Goal: Task Accomplishment & Management: Manage account settings

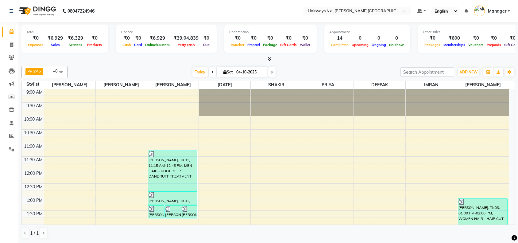
click at [201, 71] on span "Today" at bounding box center [199, 72] width 15 height 10
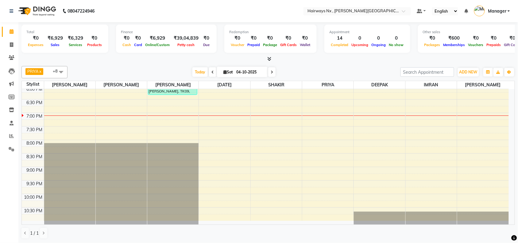
click at [296, 66] on div "PRIYA x [DATE][PERSON_NAME] x [PERSON_NAME] x DEEPAK x IMRAN x UMAR x [PERSON_N…" at bounding box center [267, 72] width 493 height 12
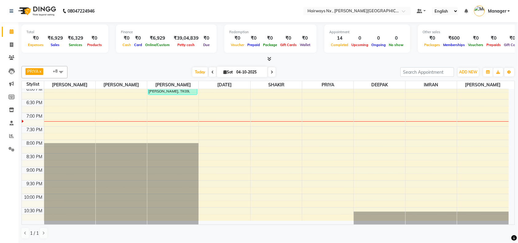
click at [480, 17] on nav "08047224946 Select Location × Hairways Nx , [PERSON_NAME] Colony Default Panel …" at bounding box center [259, 11] width 518 height 22
drag, startPoint x: 198, startPoint y: 69, endPoint x: 204, endPoint y: 78, distance: 10.4
click at [198, 69] on span "Today" at bounding box center [199, 72] width 15 height 10
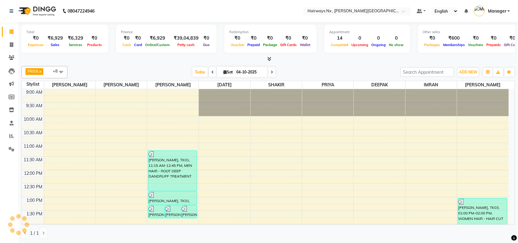
scroll to position [247, 0]
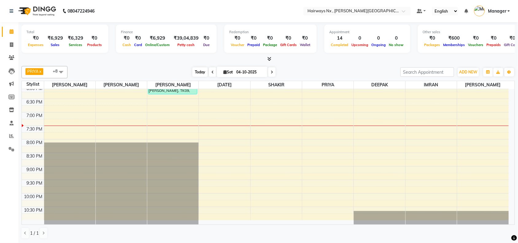
click at [195, 71] on span "Today" at bounding box center [199, 72] width 15 height 10
click at [175, 120] on div "9:00 AM 9:30 AM 10:00 AM 10:30 AM 11:00 AM 11:30 AM 12:00 PM 12:30 PM 1:00 PM 1…" at bounding box center [265, 30] width 487 height 377
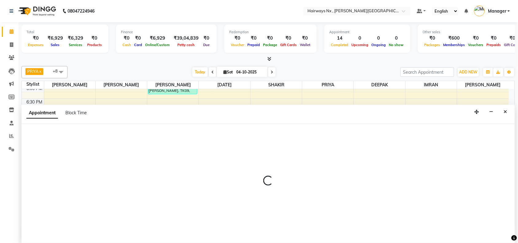
scroll to position [0, 0]
select select "12973"
select select "tentative"
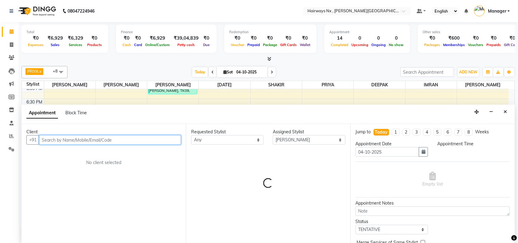
select select "1140"
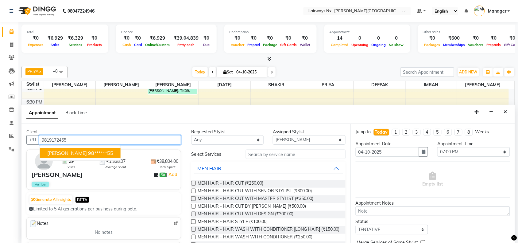
click at [64, 152] on span "[PERSON_NAME]" at bounding box center [67, 153] width 40 height 6
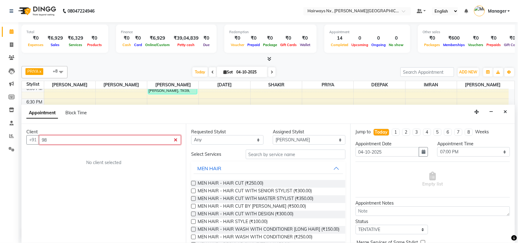
type input "9"
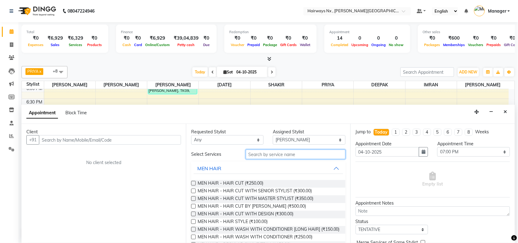
click at [267, 155] on input "text" at bounding box center [296, 154] width 100 height 10
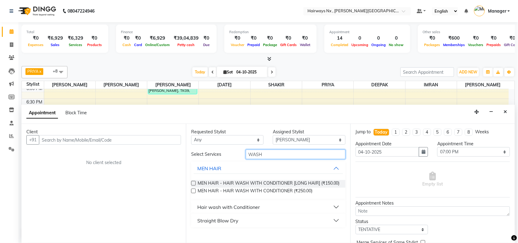
type input "WASH"
click at [239, 207] on div "Hair wash with Conditioner" at bounding box center [228, 206] width 63 height 7
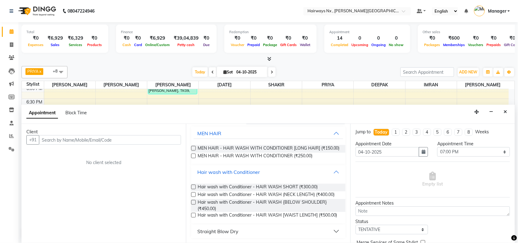
scroll to position [50, 0]
click at [90, 139] on input "text" at bounding box center [110, 140] width 142 height 10
drag, startPoint x: 11, startPoint y: 45, endPoint x: 11, endPoint y: 32, distance: 12.6
click at [11, 45] on icon at bounding box center [11, 44] width 3 height 5
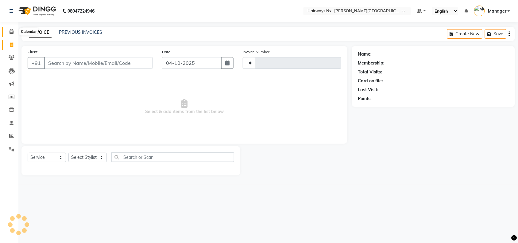
click at [11, 32] on icon at bounding box center [12, 31] width 4 height 5
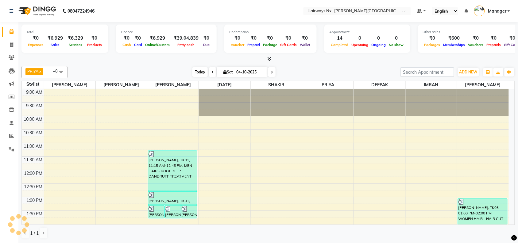
click at [193, 71] on span "Today" at bounding box center [199, 72] width 15 height 10
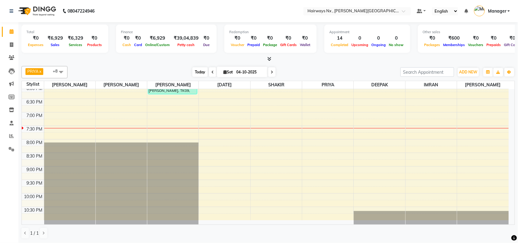
click at [194, 68] on span "Today" at bounding box center [199, 72] width 15 height 10
click at [175, 119] on div "9:00 AM 9:30 AM 10:00 AM 10:30 AM 11:00 AM 11:30 AM 12:00 PM 12:30 PM 1:00 PM 1…" at bounding box center [265, 30] width 487 height 377
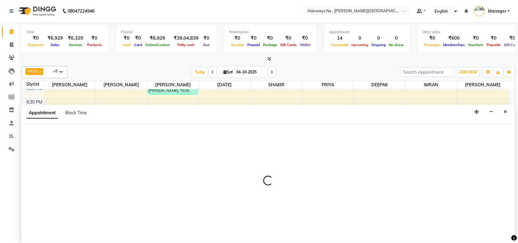
scroll to position [0, 0]
select select "12973"
select select "1140"
select select "tentative"
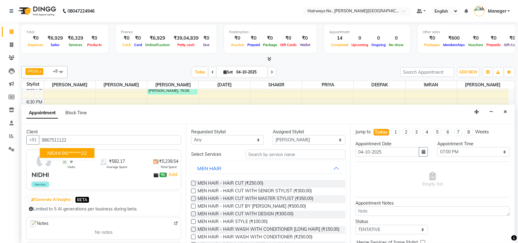
click at [72, 153] on ngb-highlight "98******22" at bounding box center [74, 153] width 25 height 6
type input "98******22"
click at [279, 138] on select "Select [PERSON_NAME] DEEPAK [PERSON_NAME] [PERSON_NAME] Manager [PERSON_NAME] P…" at bounding box center [309, 140] width 72 height 10
select select "86029"
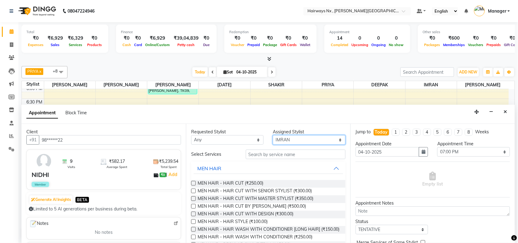
click at [273, 135] on select "Select [PERSON_NAME] DEEPAK [PERSON_NAME] [PERSON_NAME] Manager [PERSON_NAME] P…" at bounding box center [309, 140] width 72 height 10
click at [193, 183] on label at bounding box center [193, 183] width 5 height 5
click at [193, 183] on input "checkbox" at bounding box center [193, 184] width 4 height 4
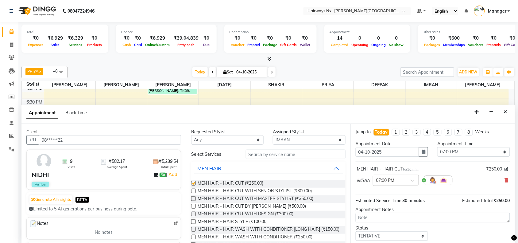
checkbox input "false"
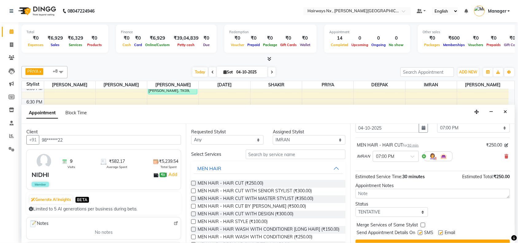
scroll to position [37, 0]
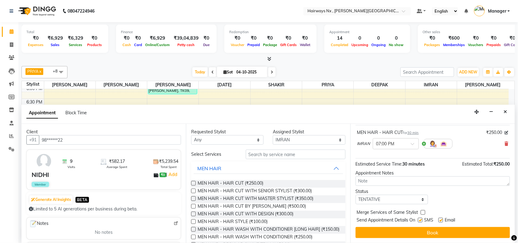
click at [418, 218] on label at bounding box center [420, 219] width 5 height 5
click at [418, 218] on input "checkbox" at bounding box center [420, 220] width 4 height 4
checkbox input "false"
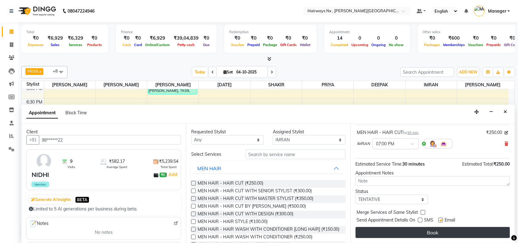
drag, startPoint x: 443, startPoint y: 219, endPoint x: 443, endPoint y: 227, distance: 7.7
click at [443, 220] on label at bounding box center [440, 219] width 5 height 5
click at [442, 220] on input "checkbox" at bounding box center [440, 220] width 4 height 4
checkbox input "false"
click at [439, 232] on button "Book" at bounding box center [432, 232] width 154 height 11
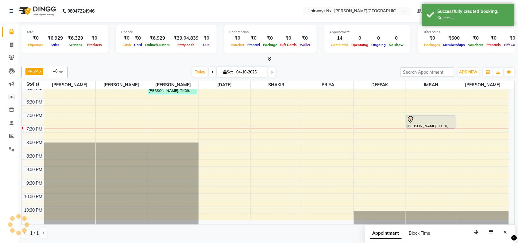
scroll to position [0, 0]
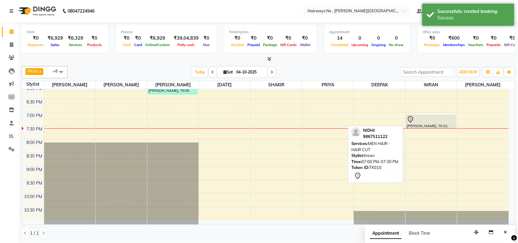
click at [431, 120] on div at bounding box center [431, 119] width 48 height 7
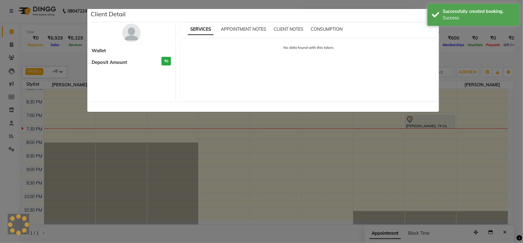
select select "7"
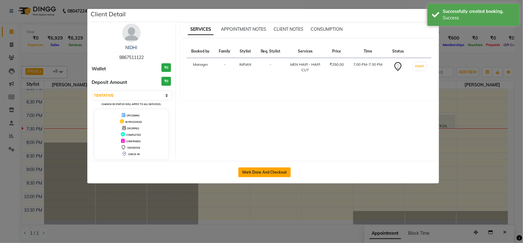
click at [257, 174] on button "Mark Done And Checkout" at bounding box center [265, 172] width 52 height 10
select select "service"
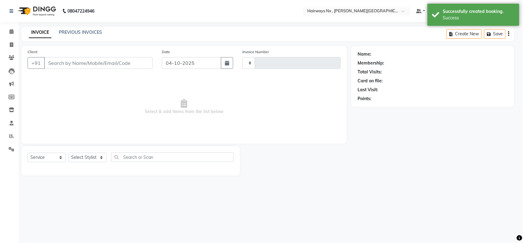
type input "1274"
select select "778"
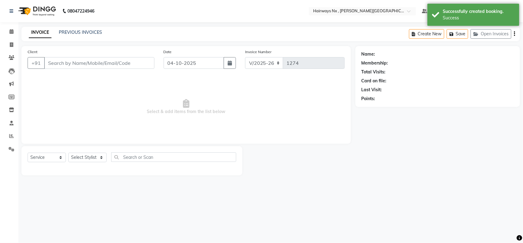
type input "98******22"
select select "86029"
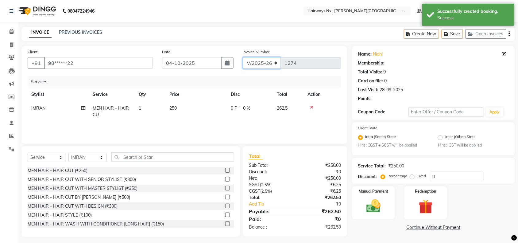
select select "1: Object"
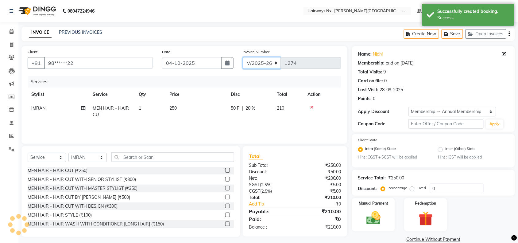
click at [260, 62] on select "INV/25-26 V/2025-26" at bounding box center [262, 63] width 38 height 12
type input "20"
select select "6959"
click at [243, 57] on select "INV/25-26 V/2025-26" at bounding box center [262, 63] width 38 height 12
type input "1097"
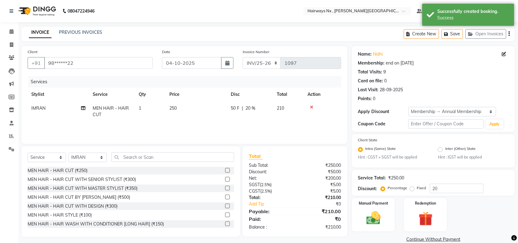
click at [509, 34] on icon "button" at bounding box center [508, 34] width 1 height 0
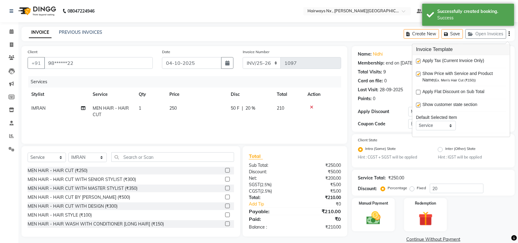
click at [420, 62] on label at bounding box center [418, 61] width 5 height 5
click at [420, 62] on input "checkbox" at bounding box center [418, 61] width 4 height 4
checkbox input "false"
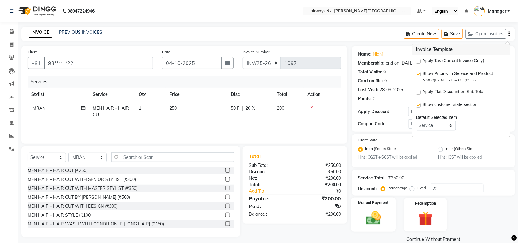
click at [358, 206] on div "Manual Payment" at bounding box center [373, 214] width 45 height 34
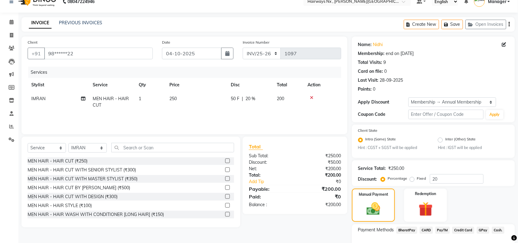
scroll to position [48, 0]
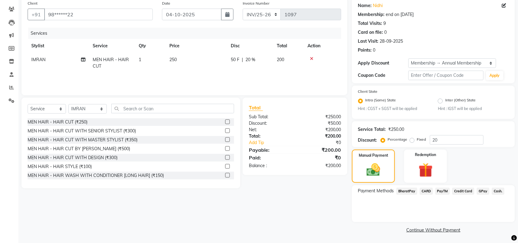
click at [498, 190] on span "Cash." at bounding box center [498, 190] width 13 height 7
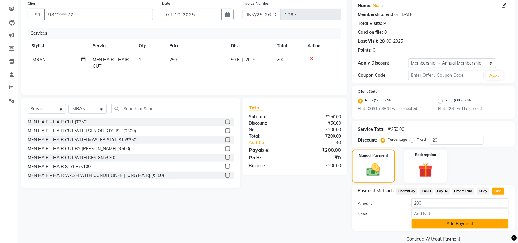
scroll to position [57, 0]
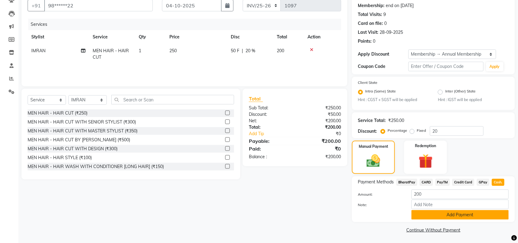
click at [452, 215] on button "Add Payment" at bounding box center [459, 215] width 97 height 10
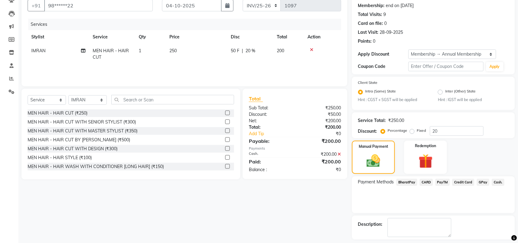
scroll to position [83, 0]
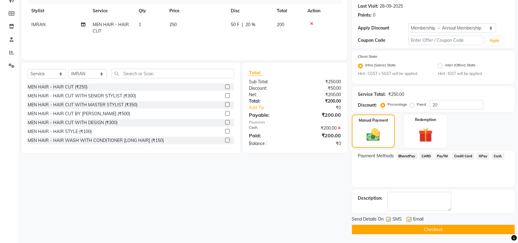
click at [387, 217] on label at bounding box center [388, 219] width 5 height 5
click at [387, 217] on input "checkbox" at bounding box center [388, 219] width 4 height 4
checkbox input "false"
drag, startPoint x: 408, startPoint y: 215, endPoint x: 408, endPoint y: 229, distance: 14.4
click at [408, 216] on div "Email" at bounding box center [418, 220] width 22 height 8
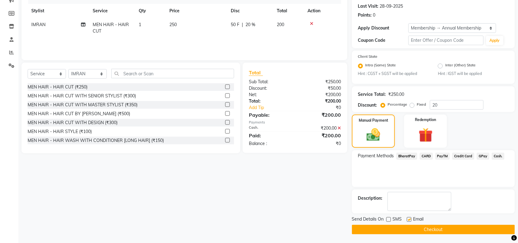
click at [408, 218] on label at bounding box center [409, 219] width 5 height 5
click at [408, 218] on input "checkbox" at bounding box center [409, 219] width 4 height 4
checkbox input "false"
click at [409, 226] on button "Checkout" at bounding box center [433, 229] width 163 height 10
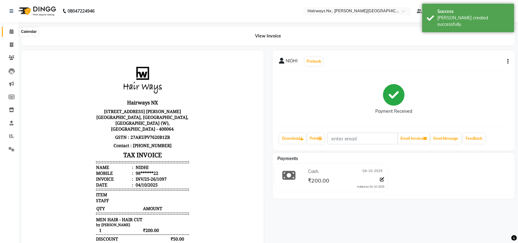
click at [11, 31] on icon at bounding box center [12, 31] width 4 height 5
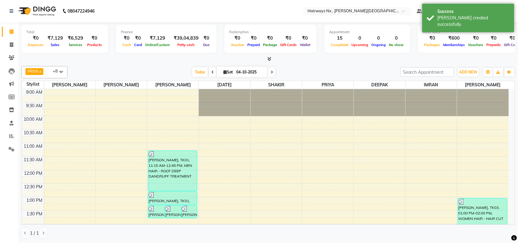
drag, startPoint x: 194, startPoint y: 73, endPoint x: 206, endPoint y: 90, distance: 21.6
click at [195, 73] on span "Today" at bounding box center [199, 72] width 15 height 10
